Goal: Information Seeking & Learning: Learn about a topic

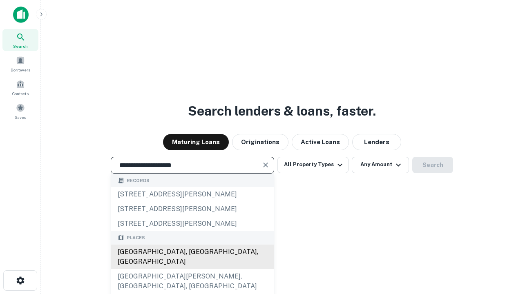
click at [192, 269] on div "[GEOGRAPHIC_DATA], [GEOGRAPHIC_DATA], [GEOGRAPHIC_DATA]" at bounding box center [192, 257] width 163 height 25
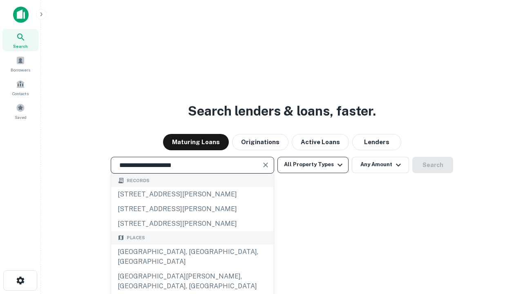
click at [313, 165] on button "All Property Types" at bounding box center [312, 165] width 71 height 16
type input "**********"
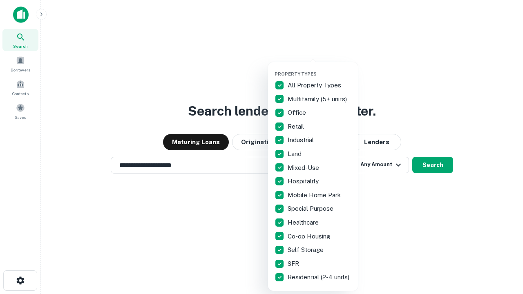
click at [320, 69] on button "button" at bounding box center [320, 69] width 90 height 0
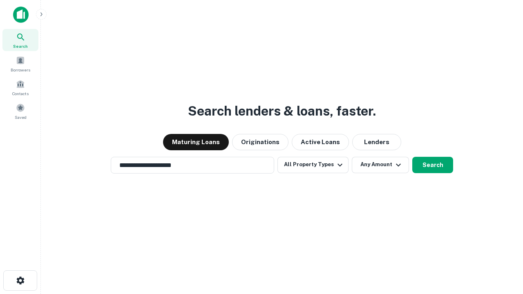
scroll to position [5, 98]
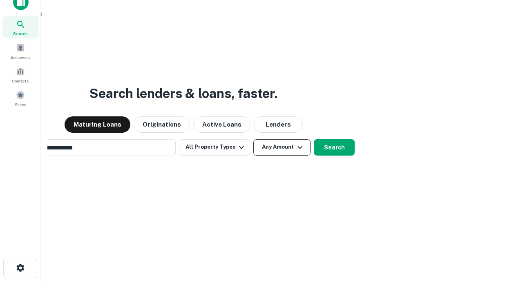
click at [253, 139] on button "Any Amount" at bounding box center [281, 147] width 57 height 16
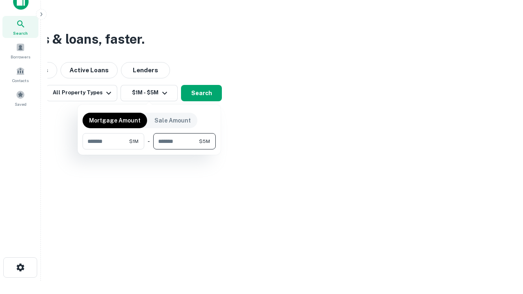
type input "*******"
click at [149, 150] on button "button" at bounding box center [149, 150] width 133 height 0
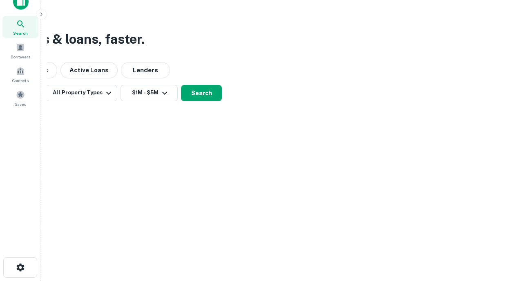
scroll to position [5, 151]
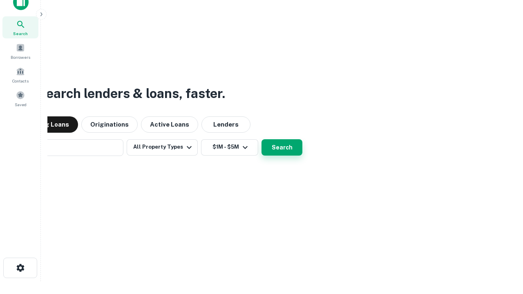
click at [262, 139] on button "Search" at bounding box center [282, 147] width 41 height 16
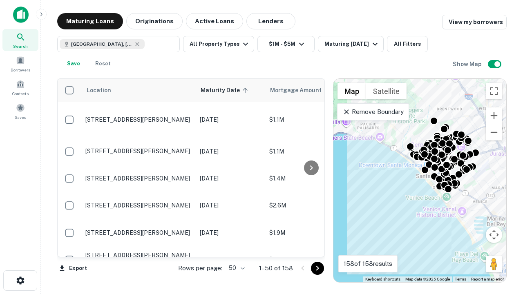
click at [235, 268] on body "Search Borrowers Contacts Saved Maturing Loans Originations Active Loans Lender…" at bounding box center [261, 147] width 523 height 294
click at [236, 248] on li "25" at bounding box center [236, 247] width 24 height 15
